Goal: Information Seeking & Learning: Learn about a topic

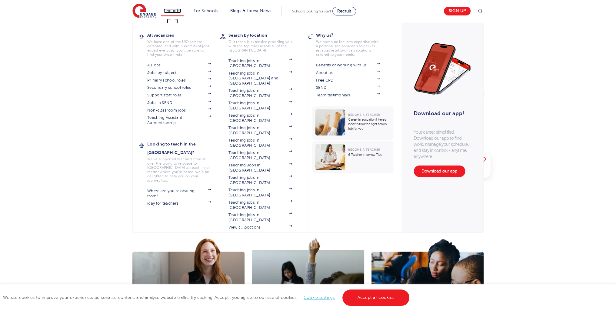
click at [177, 10] on link "Find jobs" at bounding box center [173, 10] width 18 height 5
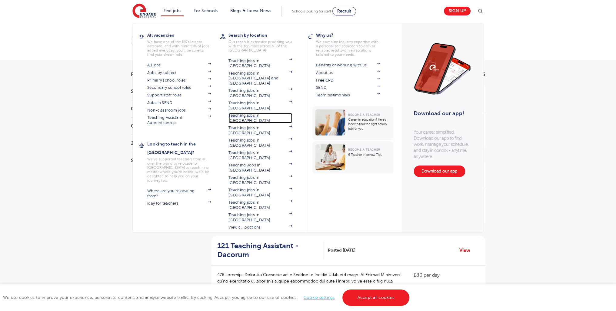
click at [265, 113] on link "Teaching jobs in [GEOGRAPHIC_DATA]" at bounding box center [260, 118] width 64 height 10
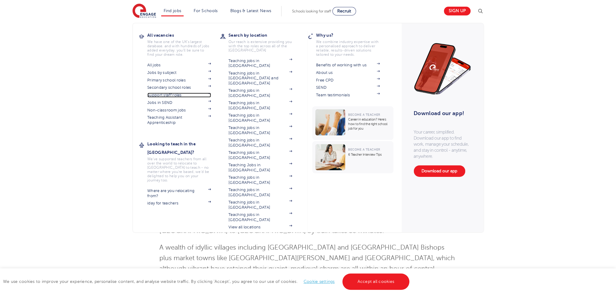
click at [174, 96] on link "Support staff roles" at bounding box center [179, 95] width 64 height 5
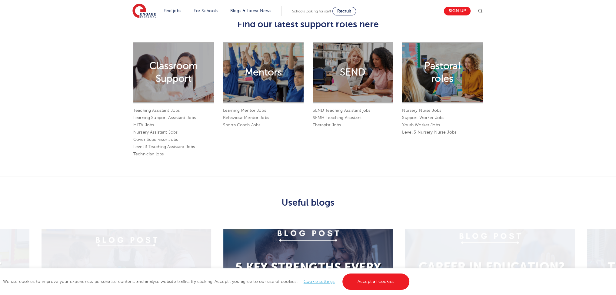
scroll to position [292, 0]
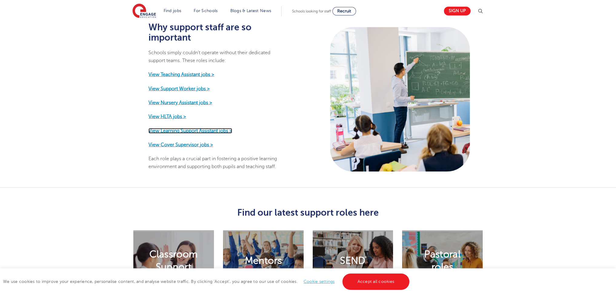
click at [202, 128] on strong "View Learning Support Assistant jobs >" at bounding box center [190, 130] width 84 height 5
